Goal: Transaction & Acquisition: Purchase product/service

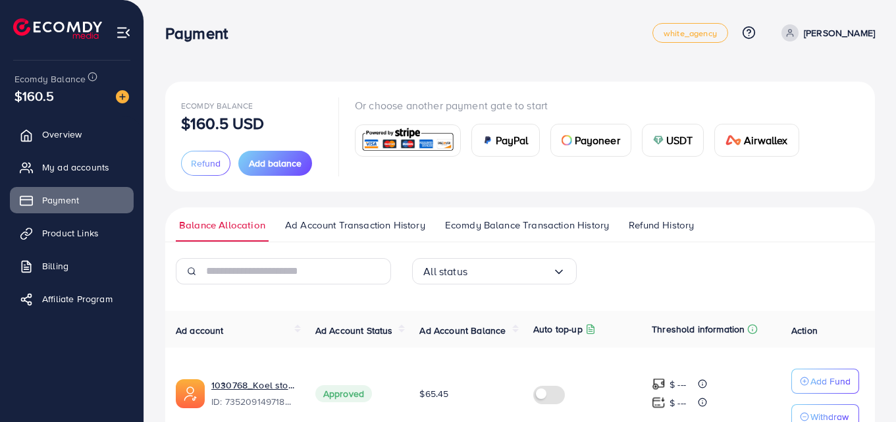
scroll to position [167, 0]
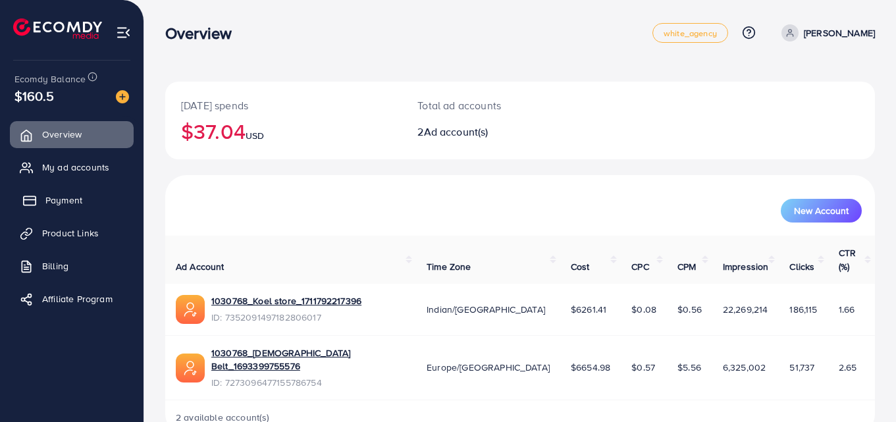
click at [86, 208] on link "Payment" at bounding box center [72, 200] width 124 height 26
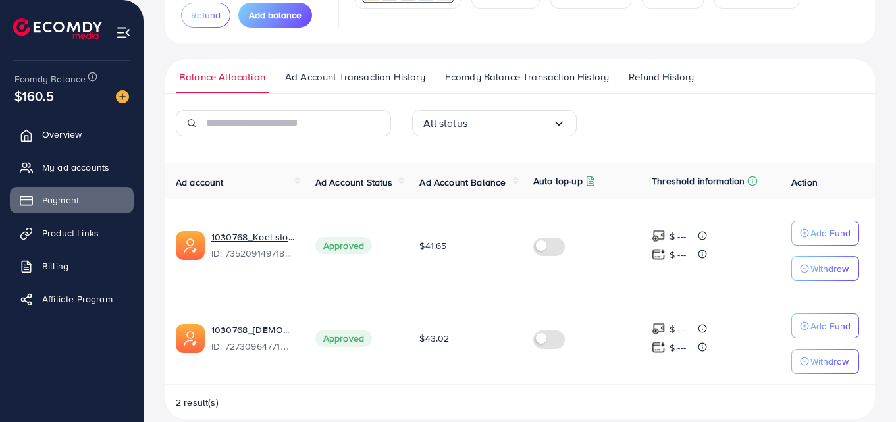
scroll to position [167, 0]
